Goal: Task Accomplishment & Management: Use online tool/utility

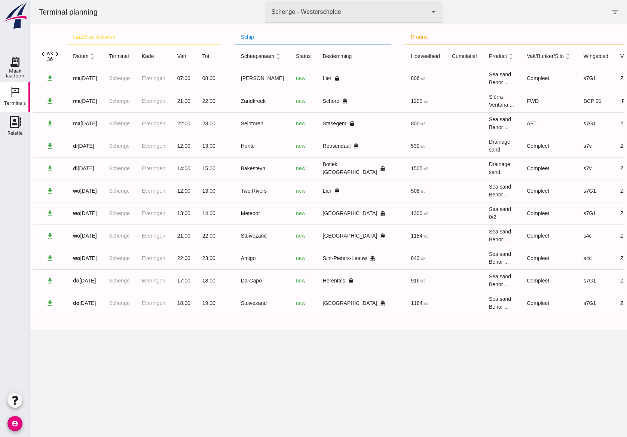
click at [233, 391] on div "Terminal planning terminal Schenge - Westerschelde 9c876888-926f-4f5f-969d-c779…" at bounding box center [328, 218] width 597 height 437
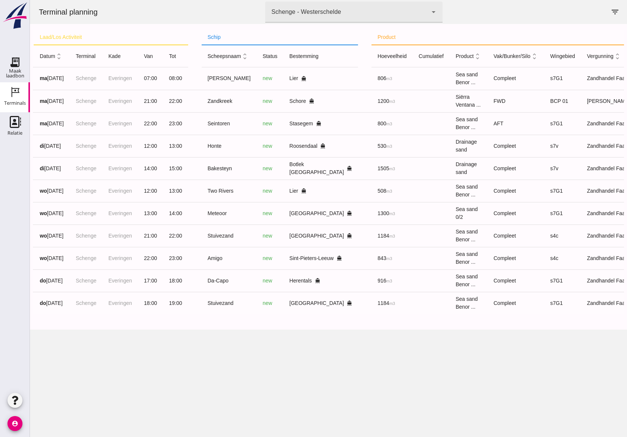
scroll to position [0, 40]
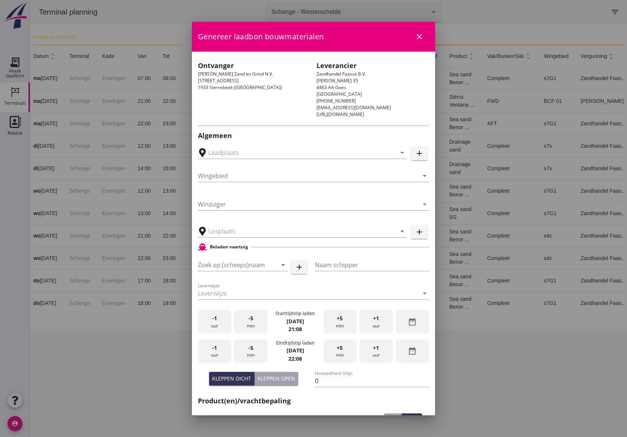
type input "Schenge, [GEOGRAPHIC_DATA]"
type input "Noordzee"
type input "Schenge"
type input "Distrimaco, [GEOGRAPHIC_DATA]"
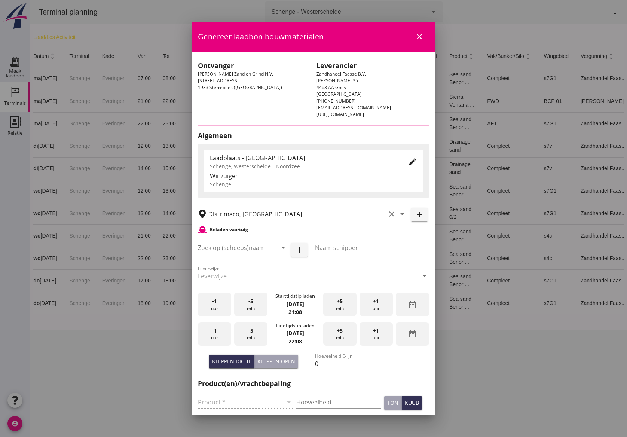
type input "s4c"
type input "Stuivezand"
type input "[PERSON_NAME]"
type input "1184"
type input "Zeezand Benor 0/2 (6120)"
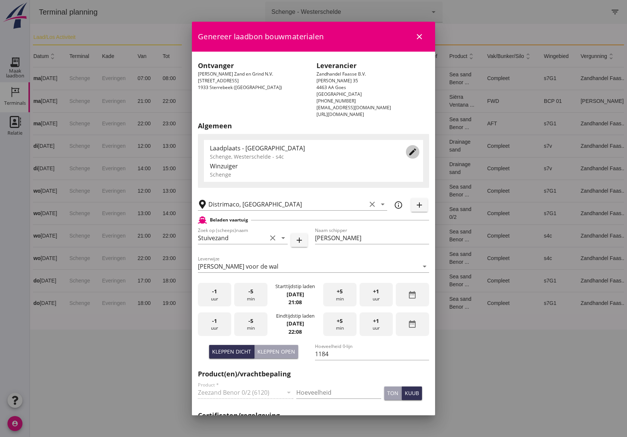
click at [408, 151] on icon "edit" at bounding box center [412, 151] width 9 height 9
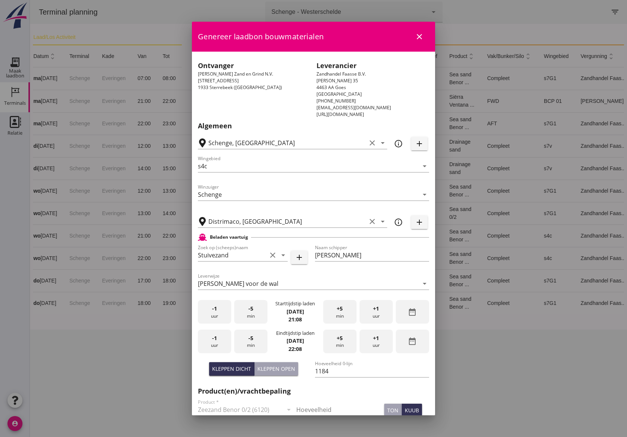
click at [253, 174] on div "Wingebied s4c arrow_drop_down" at bounding box center [313, 169] width 231 height 19
click at [254, 169] on input "s4c" at bounding box center [308, 166] width 221 height 12
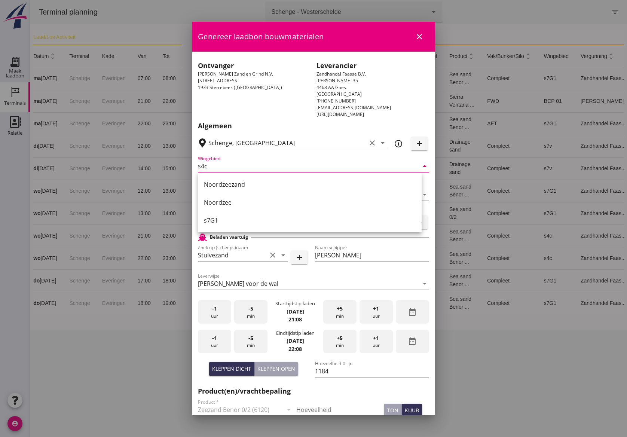
click at [243, 204] on div "Noordzee" at bounding box center [310, 202] width 212 height 9
type input "Noordzee"
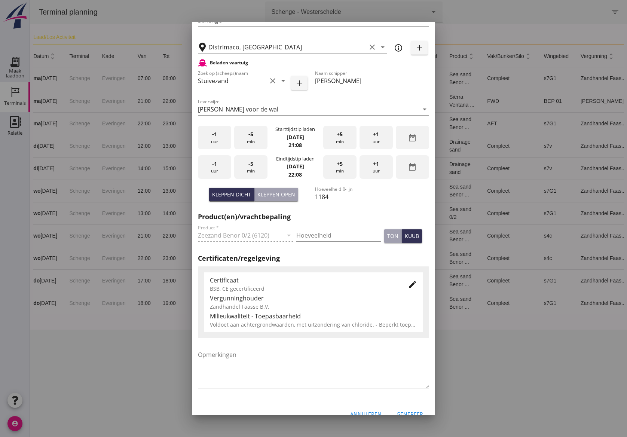
scroll to position [187, 0]
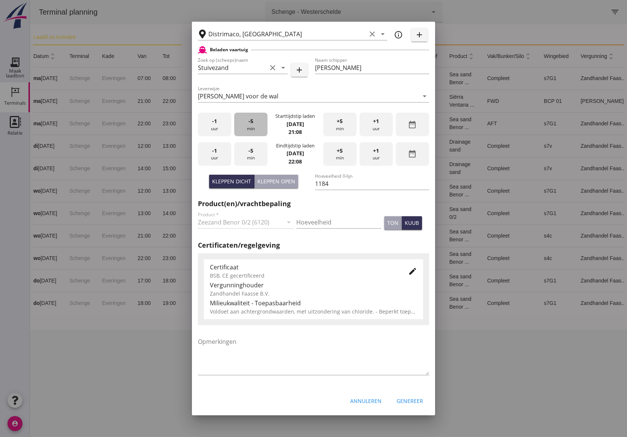
click at [249, 125] on div "-5 min" at bounding box center [250, 125] width 33 height 24
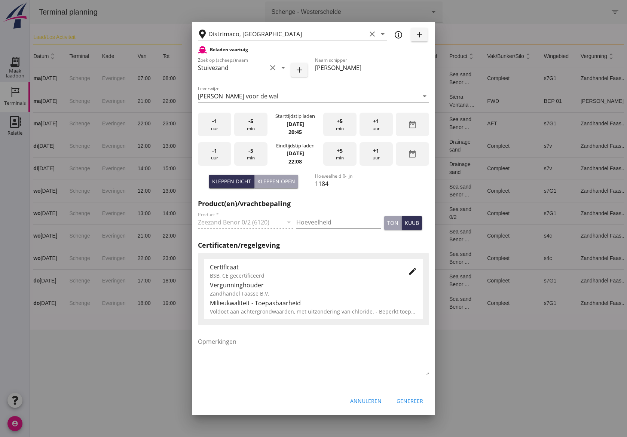
click at [249, 125] on div "-5 min" at bounding box center [250, 125] width 33 height 24
click at [220, 154] on div "-1 uur" at bounding box center [214, 154] width 33 height 24
click at [250, 159] on div "-5 min" at bounding box center [250, 154] width 33 height 24
click at [337, 153] on span "+5" at bounding box center [340, 151] width 6 height 8
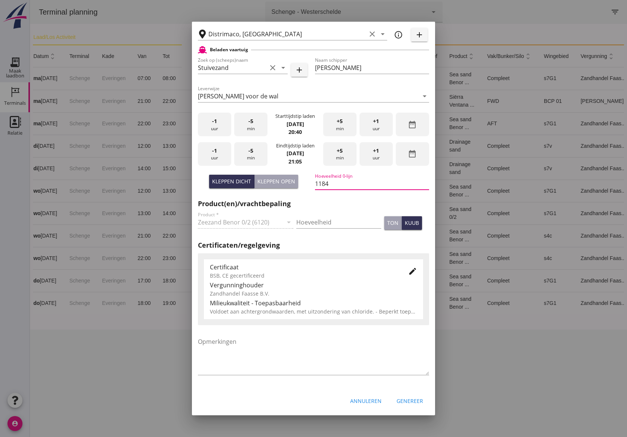
drag, startPoint x: 331, startPoint y: 181, endPoint x: 298, endPoint y: 176, distance: 33.7
click at [298, 175] on div "Kleppen dicht Kleppen open Hoeveelheid 0-lijn 1184" at bounding box center [313, 184] width 234 height 28
drag, startPoint x: 317, startPoint y: 215, endPoint x: 306, endPoint y: 219, distance: 12.2
paste input "1184"
type input "1184"
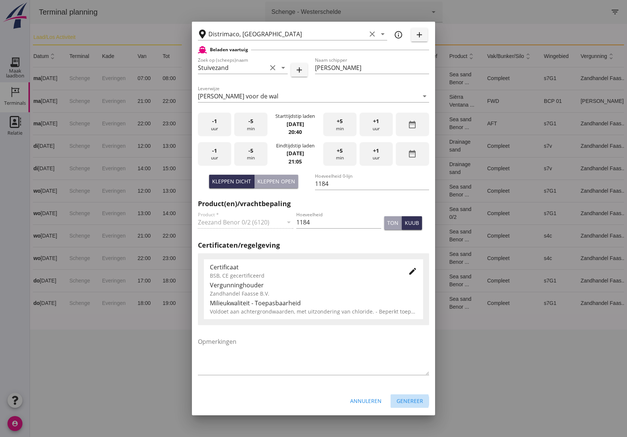
click at [403, 398] on div "Genereer" at bounding box center [409, 401] width 27 height 8
